Goal: Check status: Check status

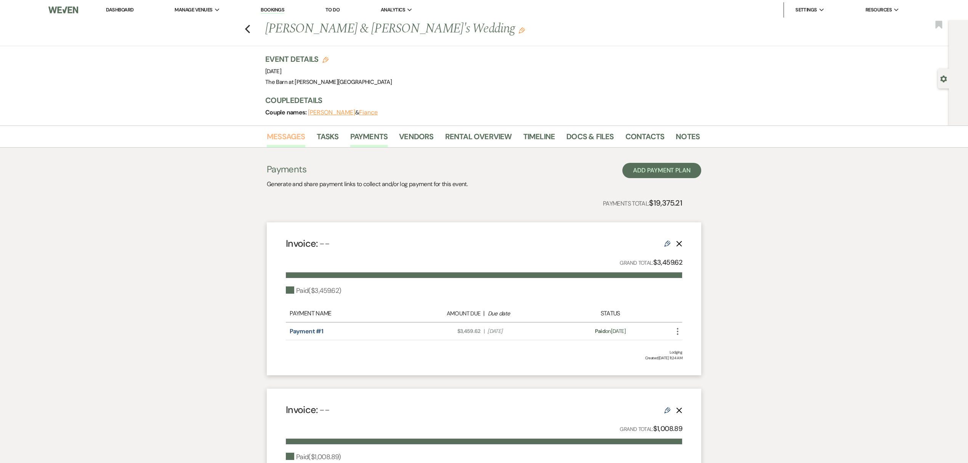
click at [276, 135] on link "Messages" at bounding box center [286, 138] width 39 height 17
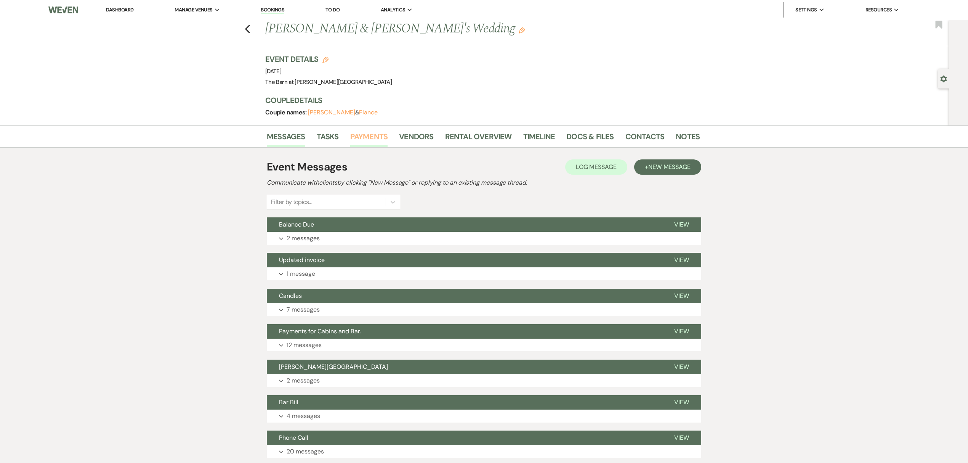
click at [364, 138] on link "Payments" at bounding box center [369, 138] width 38 height 17
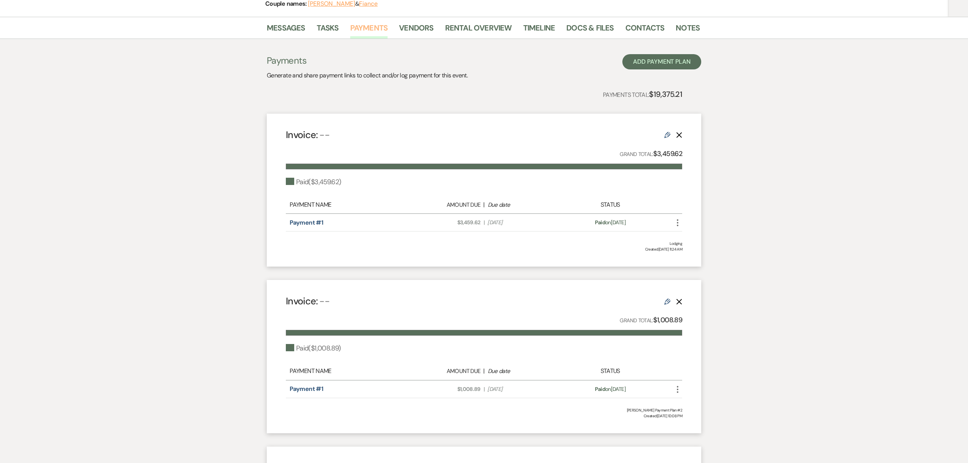
scroll to position [254, 0]
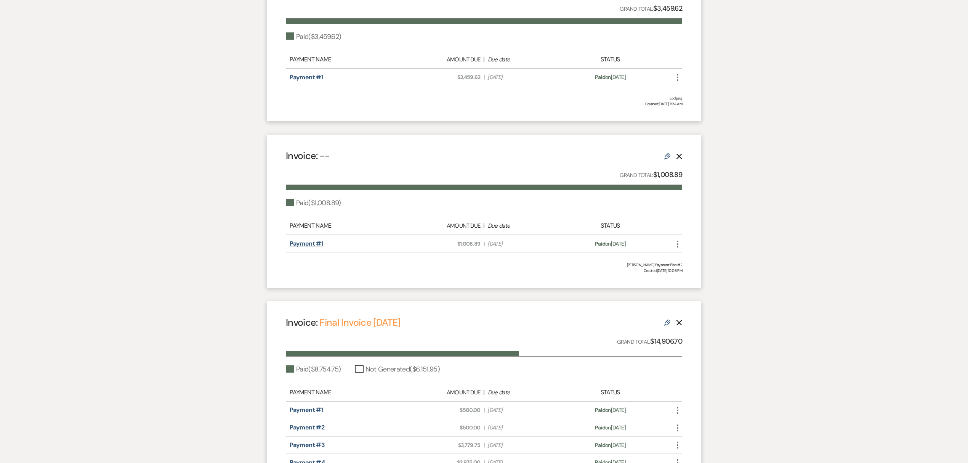
click at [307, 239] on link "Payment #1" at bounding box center [307, 243] width 34 height 8
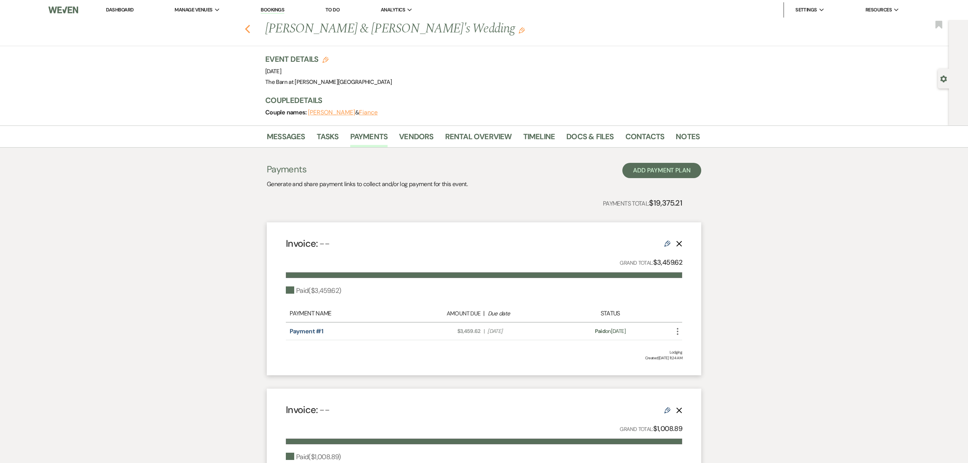
click at [250, 28] on use "button" at bounding box center [247, 29] width 5 height 8
click at [250, 28] on icon "Previous" at bounding box center [248, 28] width 6 height 9
